Goal: Navigation & Orientation: Find specific page/section

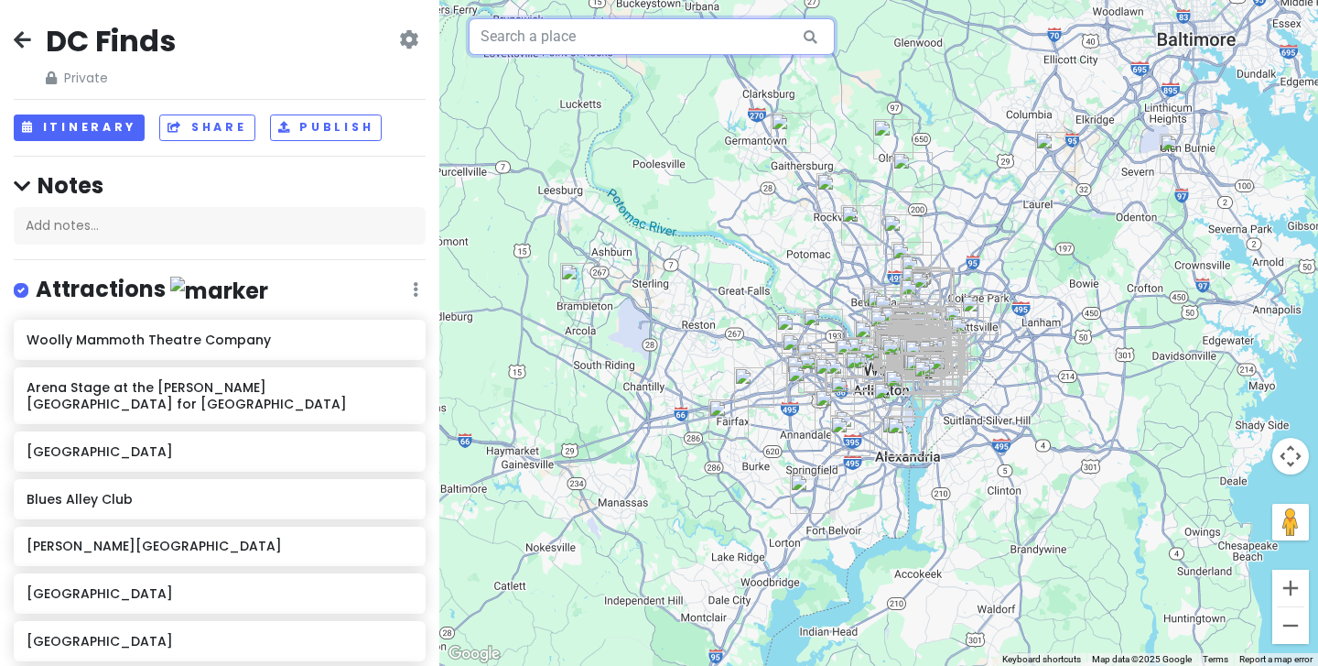
click at [666, 45] on input "text" at bounding box center [652, 36] width 366 height 37
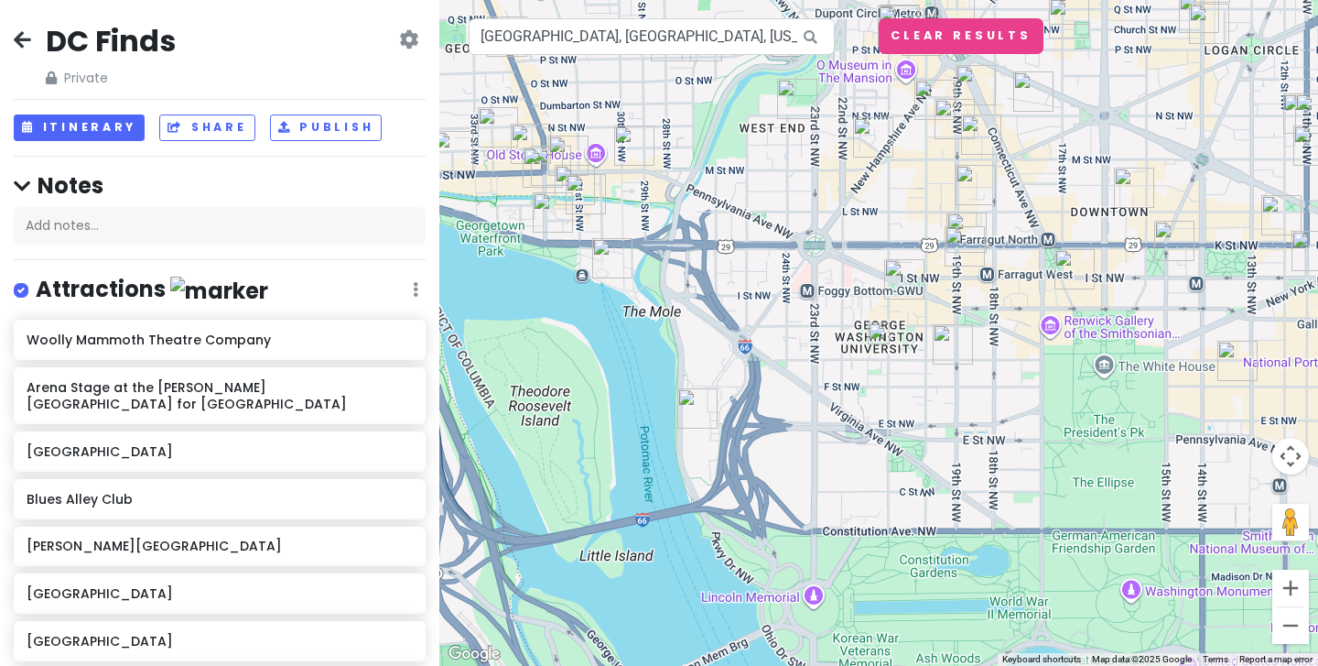
click at [896, 282] on img "Duke's Grocery" at bounding box center [904, 279] width 40 height 40
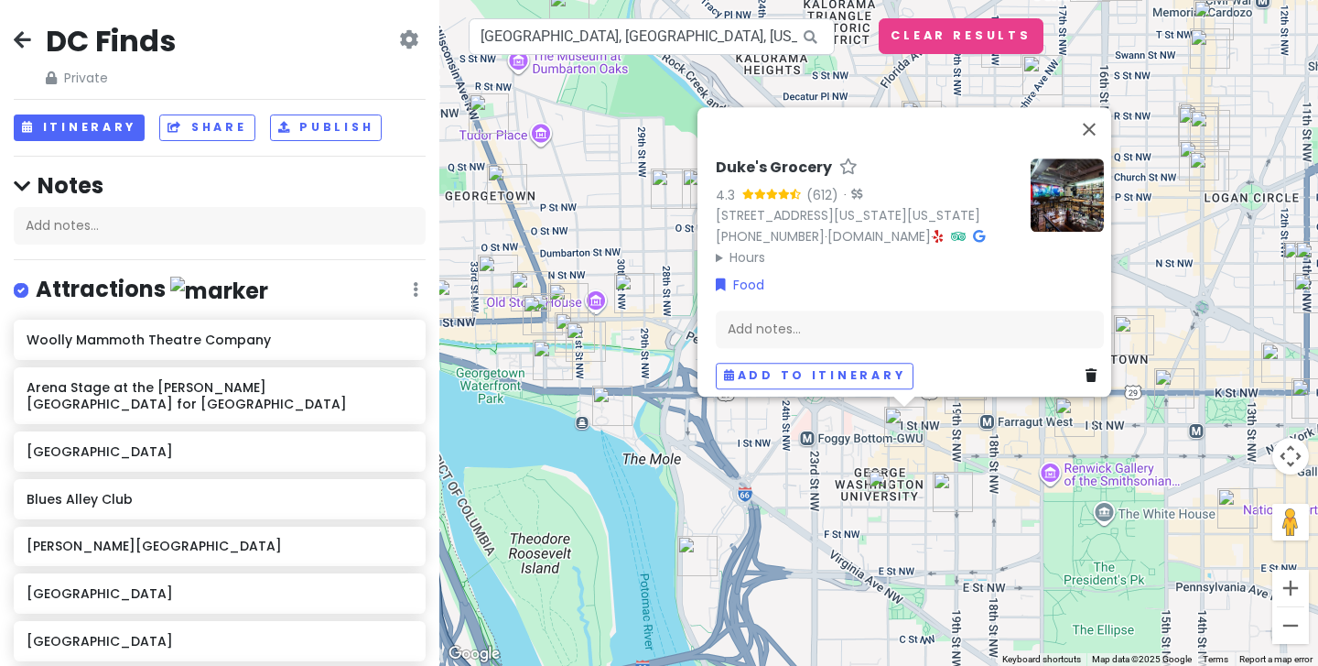
click at [949, 480] on img "Reiter's Books" at bounding box center [953, 491] width 40 height 40
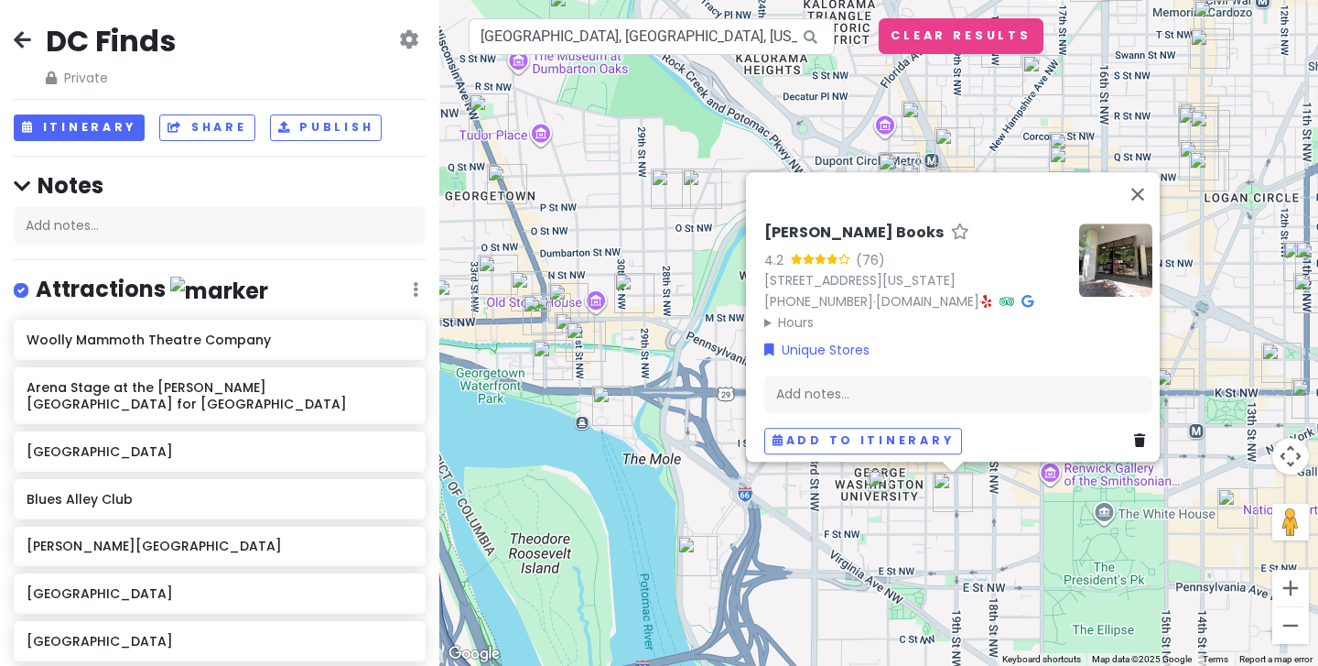
click at [933, 528] on div "[PERSON_NAME] Books 4.2 (76) [STREET_ADDRESS][US_STATE] [PHONE_NUMBER] · [DOMAI…" at bounding box center [878, 333] width 879 height 666
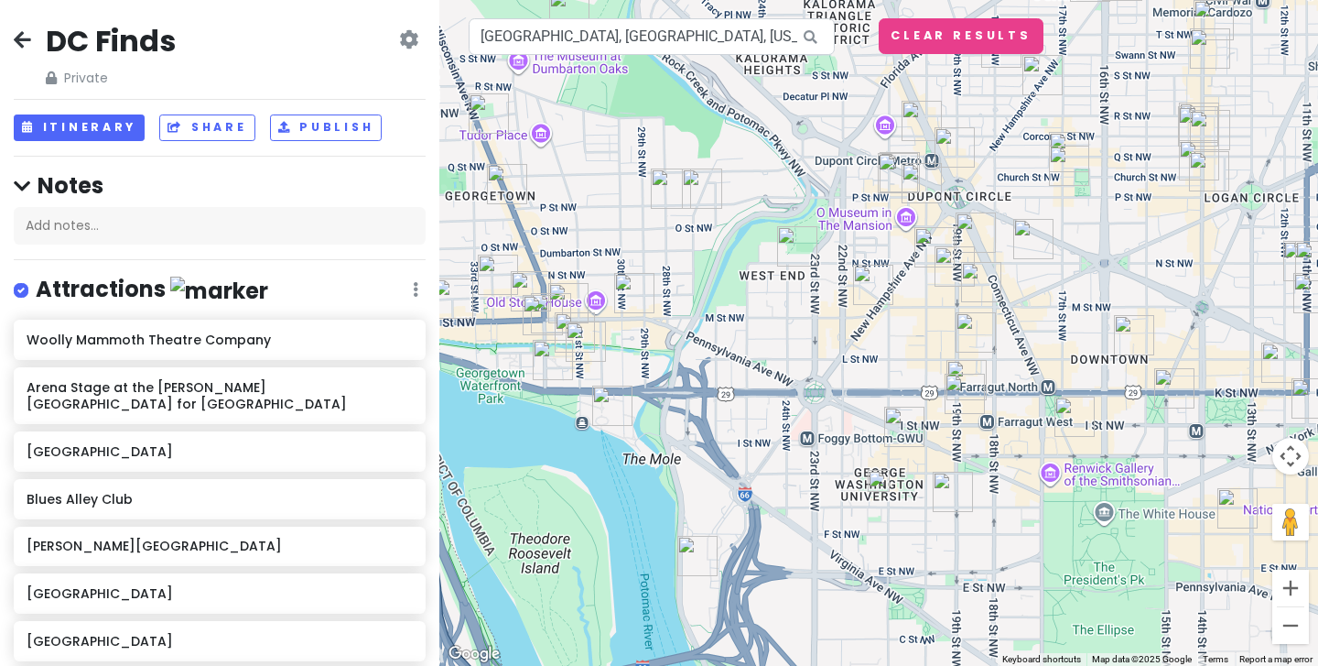
click at [896, 424] on img "Duke's Grocery" at bounding box center [904, 426] width 40 height 40
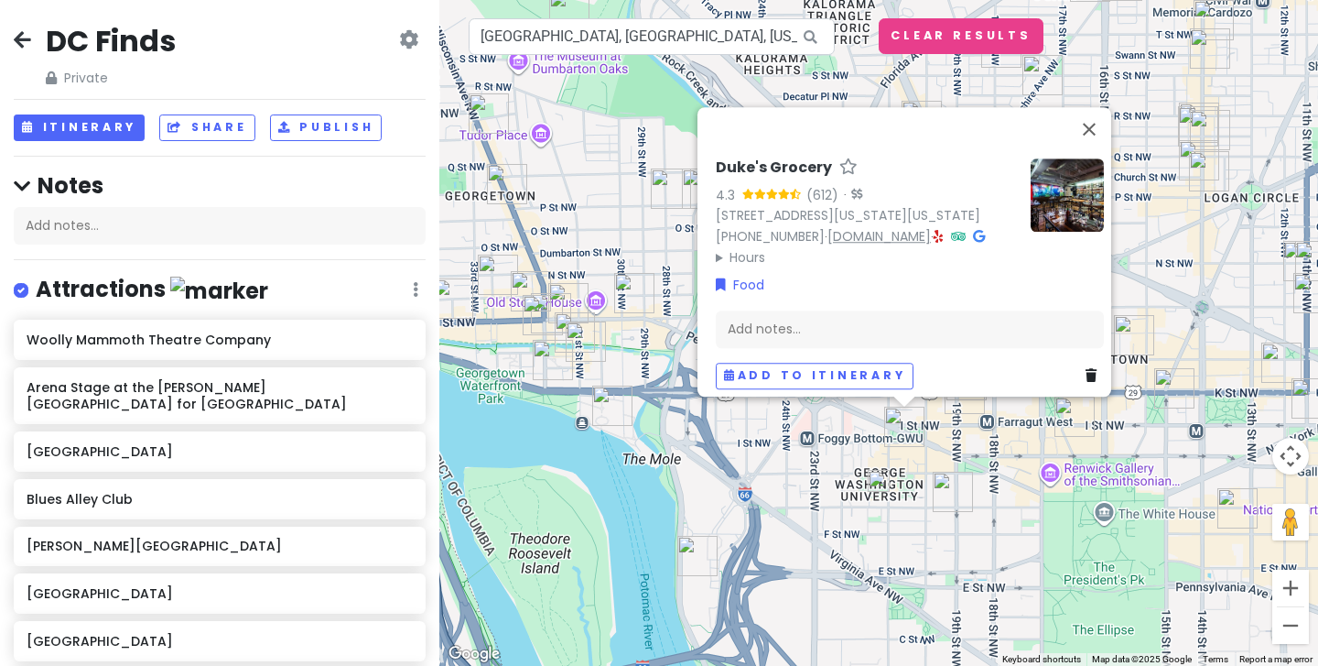
click at [859, 227] on link "[DOMAIN_NAME]" at bounding box center [879, 236] width 103 height 18
click at [502, 41] on input "[GEOGRAPHIC_DATA], [GEOGRAPHIC_DATA], [US_STATE], [GEOGRAPHIC_DATA], [GEOGRAPHI…" at bounding box center [652, 36] width 366 height 37
click at [826, 510] on div "Duke's Grocery 4.3 (612) · [STREET_ADDRESS][US_STATE][US_STATE] [PHONE_NUMBER] …" at bounding box center [878, 333] width 879 height 666
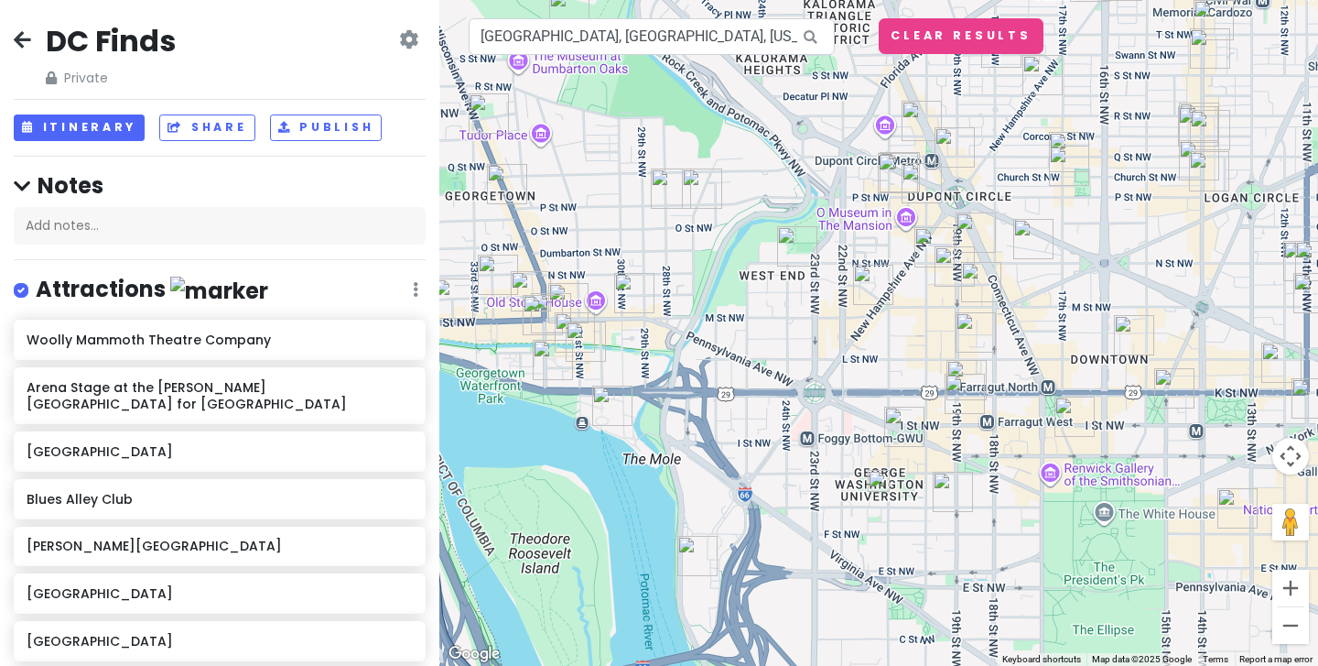
click at [959, 387] on img "Casa Teresa" at bounding box center [965, 393] width 40 height 40
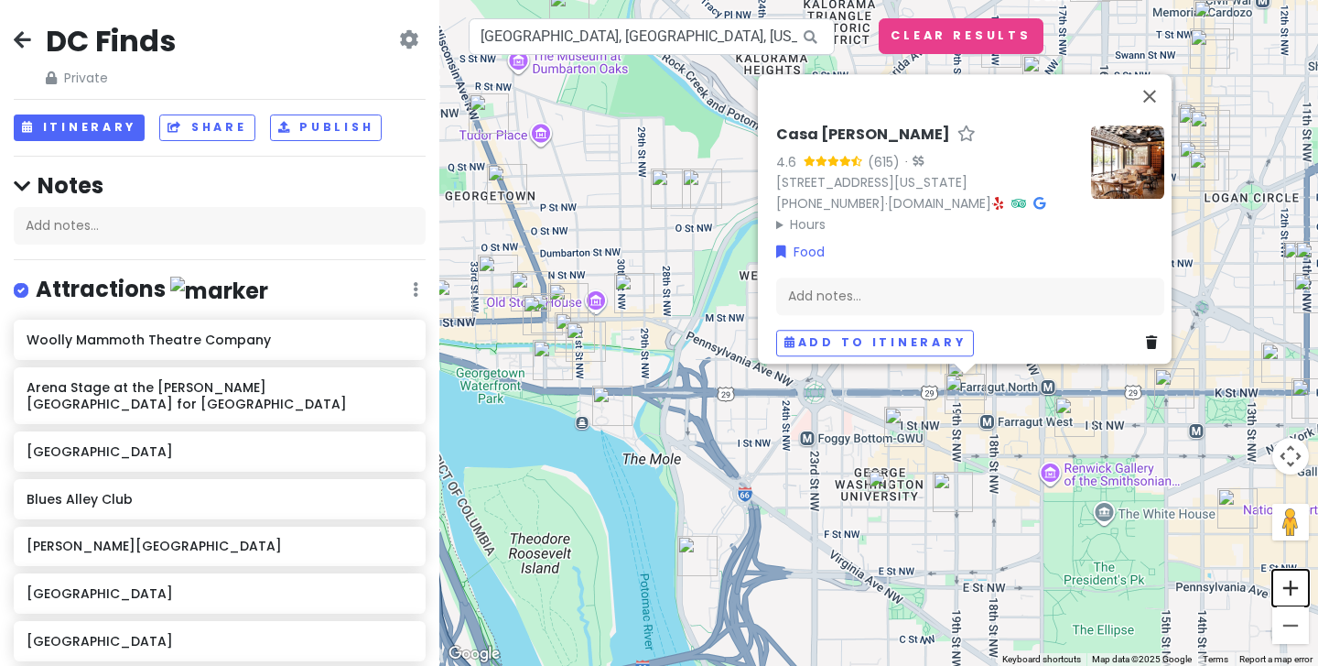
click at [1301, 597] on button "Zoom in" at bounding box center [1290, 587] width 37 height 37
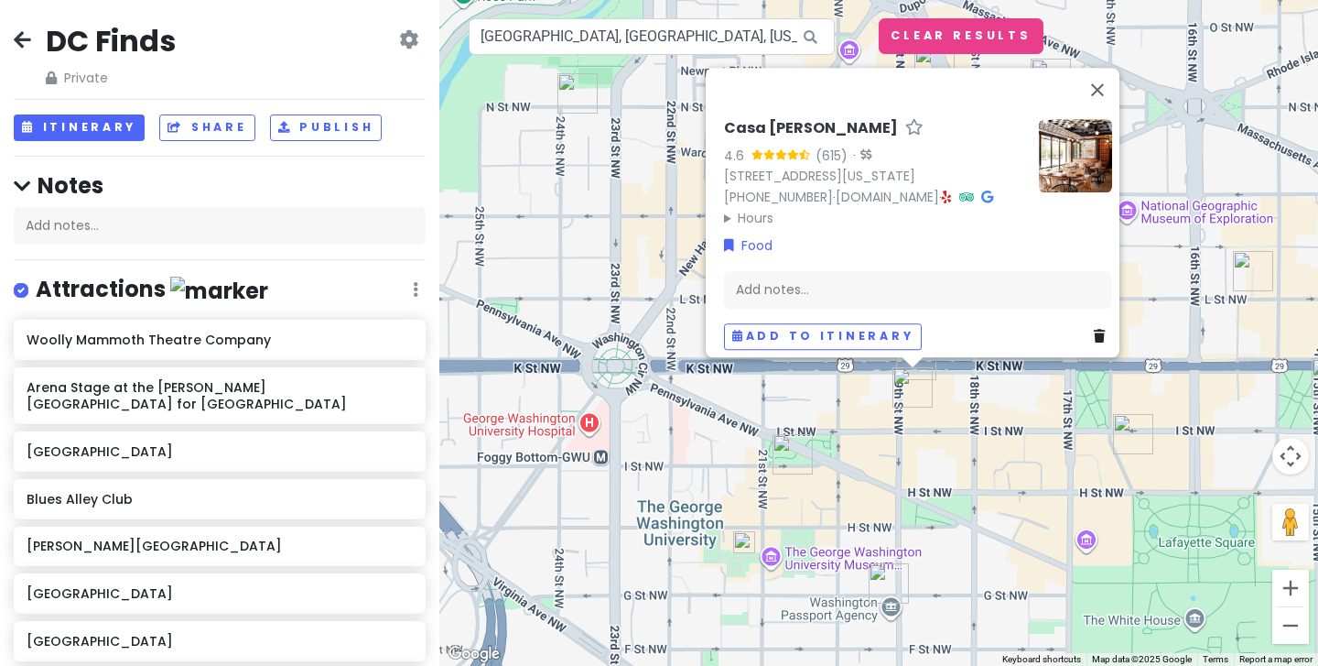
drag, startPoint x: 1176, startPoint y: 549, endPoint x: 1035, endPoint y: 463, distance: 165.2
click at [1035, 464] on div "Casa [PERSON_NAME] 4.6 (615) · [STREET_ADDRESS][US_STATE] [PHONE_NUMBER] · [DOM…" at bounding box center [878, 333] width 879 height 666
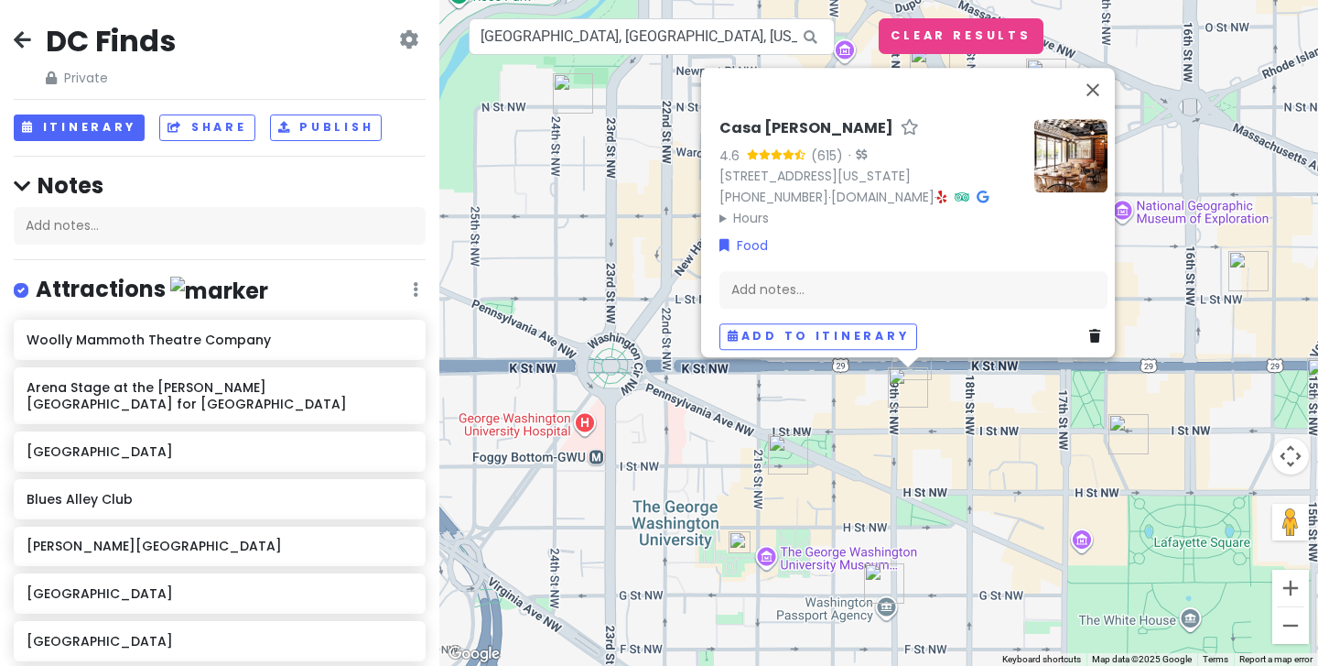
click at [1016, 439] on div "Casa [PERSON_NAME] 4.6 (615) · [STREET_ADDRESS][US_STATE] [PHONE_NUMBER] · [DOM…" at bounding box center [878, 333] width 879 height 666
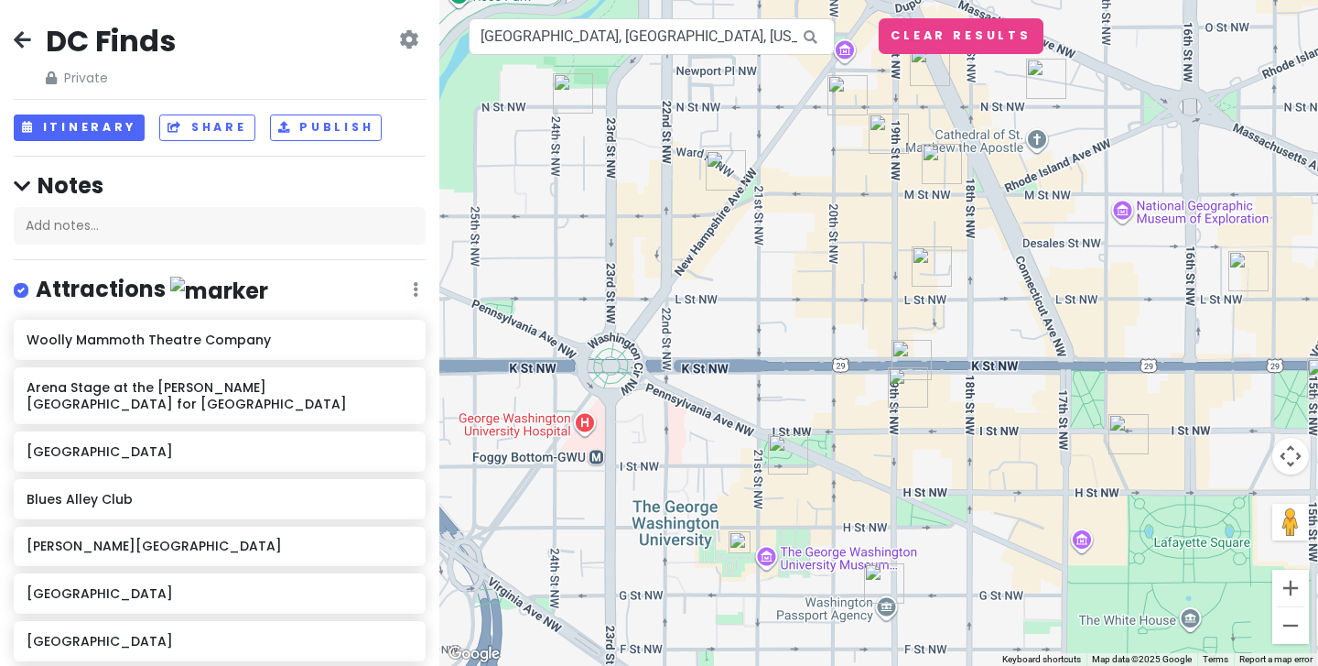
click at [904, 357] on img "KIYOMI Sushi by Uchi" at bounding box center [912, 360] width 40 height 40
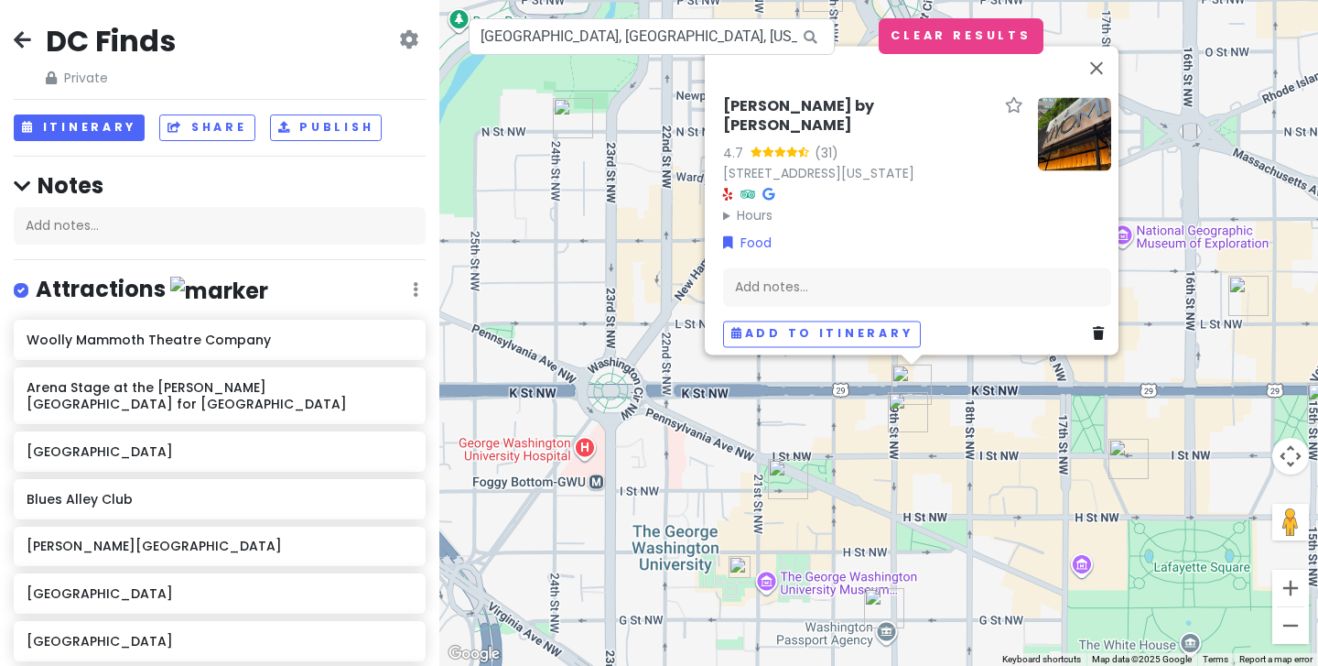
click at [1125, 459] on img "The Bombay Club" at bounding box center [1129, 458] width 40 height 40
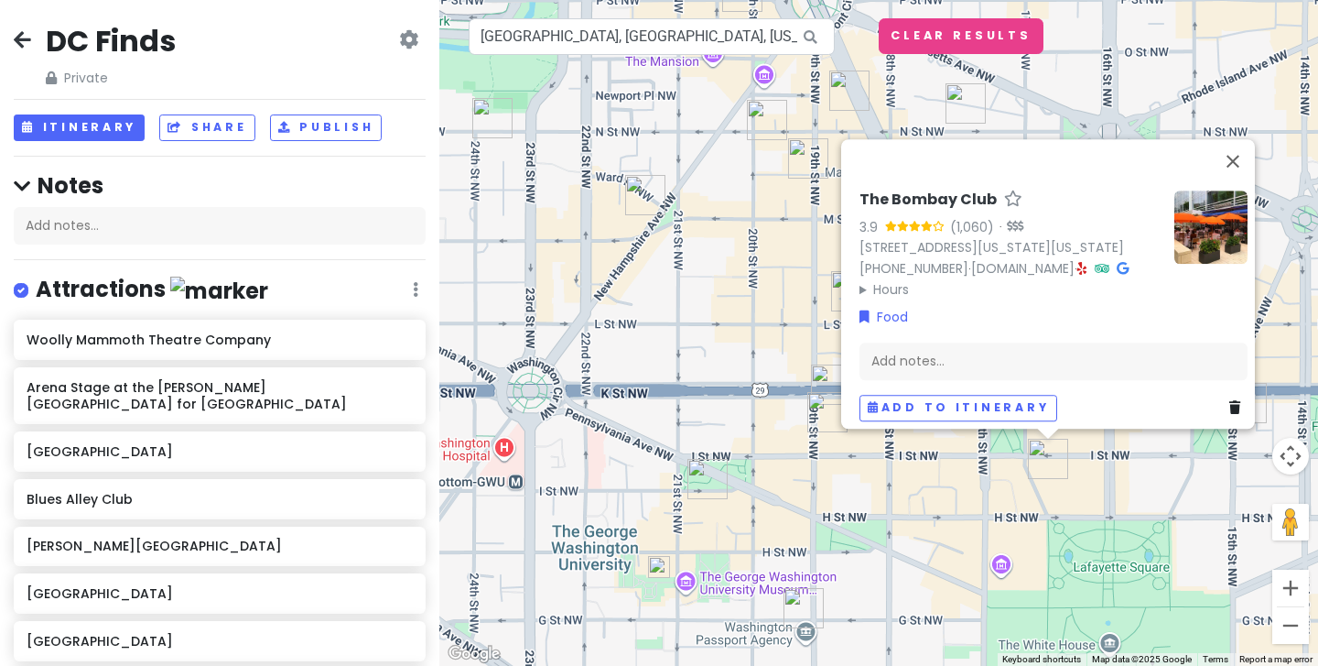
click at [1011, 506] on div "The Bombay Club 3.9 (1,060) · [STREET_ADDRESS][US_STATE][US_STATE] [PHONE_NUMBE…" at bounding box center [878, 333] width 879 height 666
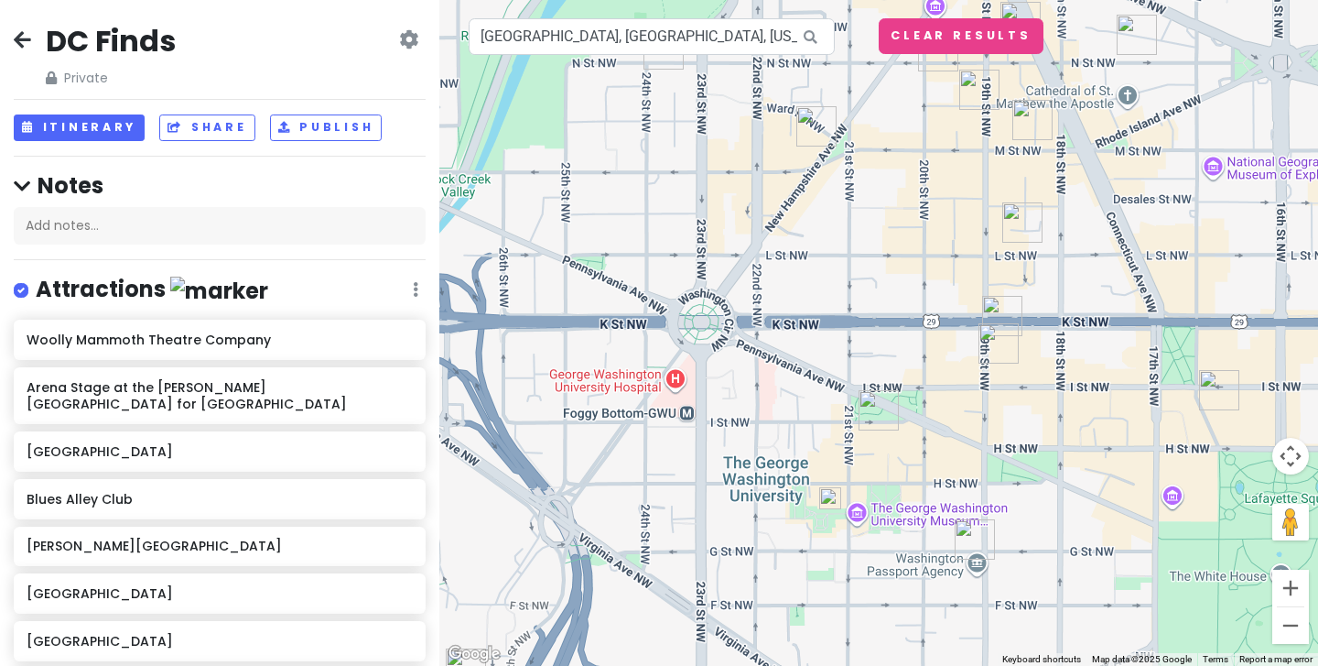
drag, startPoint x: 698, startPoint y: 532, endPoint x: 869, endPoint y: 463, distance: 184.4
click at [869, 463] on div at bounding box center [878, 333] width 879 height 666
click at [709, 35] on input "[GEOGRAPHIC_DATA], [GEOGRAPHIC_DATA], [US_STATE], [GEOGRAPHIC_DATA], [GEOGRAPHI…" at bounding box center [652, 36] width 366 height 37
drag, startPoint x: 482, startPoint y: 39, endPoint x: 889, endPoint y: 57, distance: 407.7
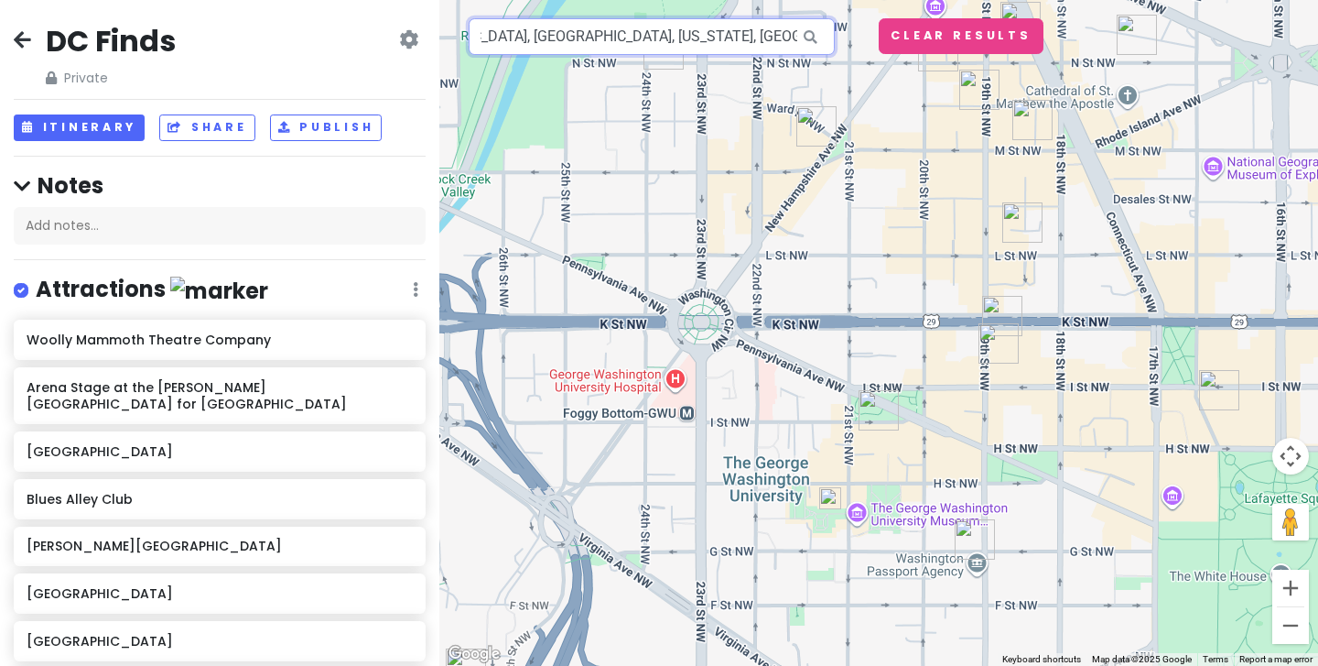
click at [889, 57] on div "[GEOGRAPHIC_DATA][US_STATE], [GEOGRAPHIC_DATA] Keyboard shortcuts Map Data Map …" at bounding box center [878, 333] width 879 height 666
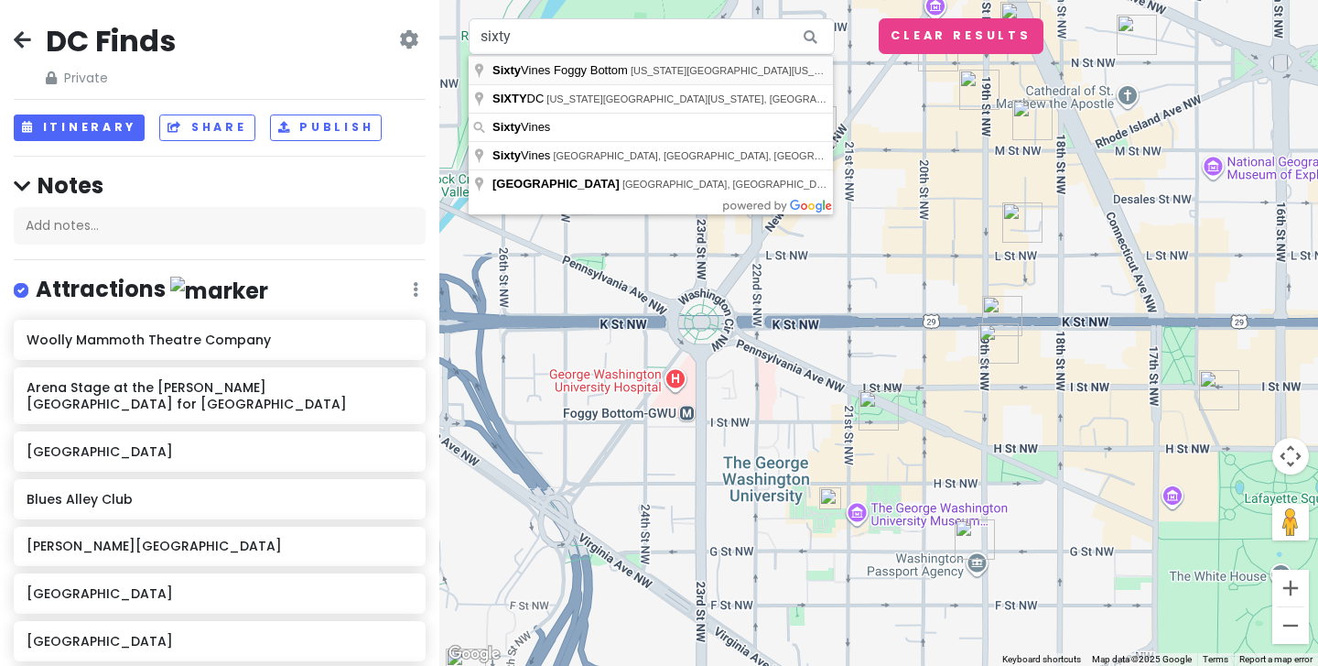
type input "Sixty Vines [GEOGRAPHIC_DATA], [US_STATE][GEOGRAPHIC_DATA], [US_STATE], [GEOGRA…"
